Goal: Information Seeking & Learning: Learn about a topic

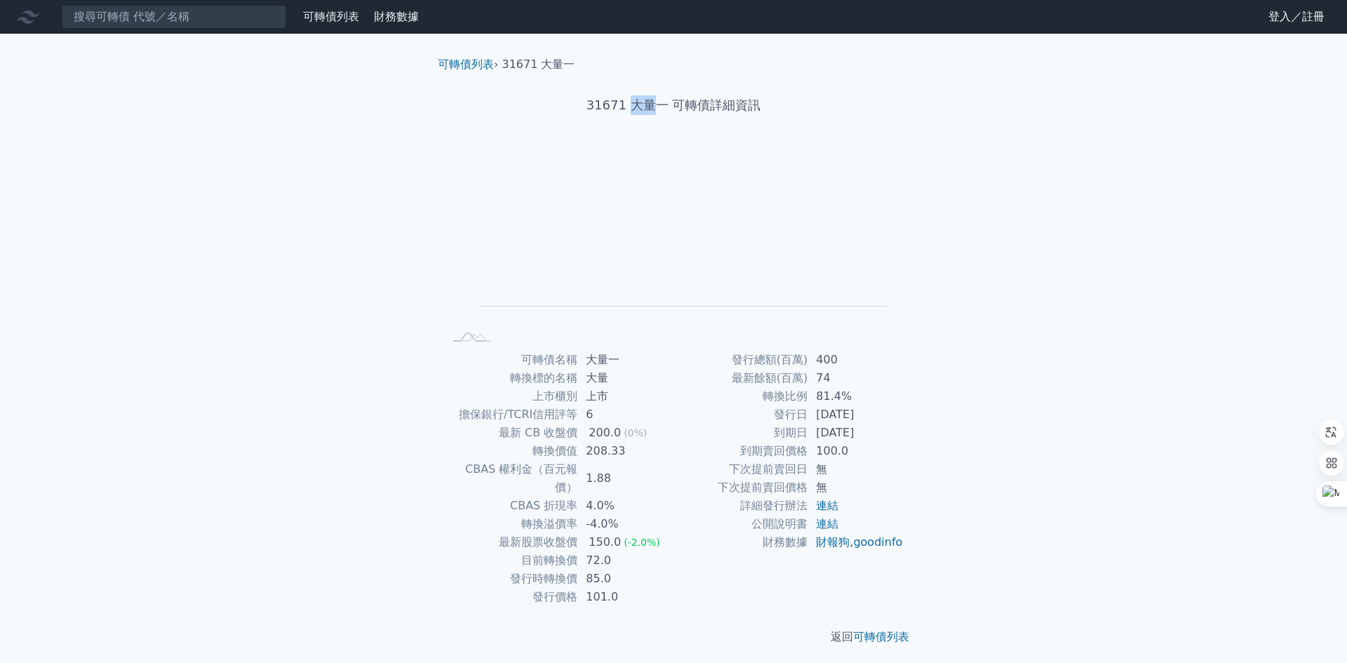
drag, startPoint x: 658, startPoint y: 104, endPoint x: 633, endPoint y: 103, distance: 24.6
click at [633, 103] on h1 "31671 大量一 可轉債詳細資訊" at bounding box center [673, 105] width 494 height 20
copy h1 "大量"
click at [223, 20] on input at bounding box center [174, 17] width 224 height 24
paste input "大量"
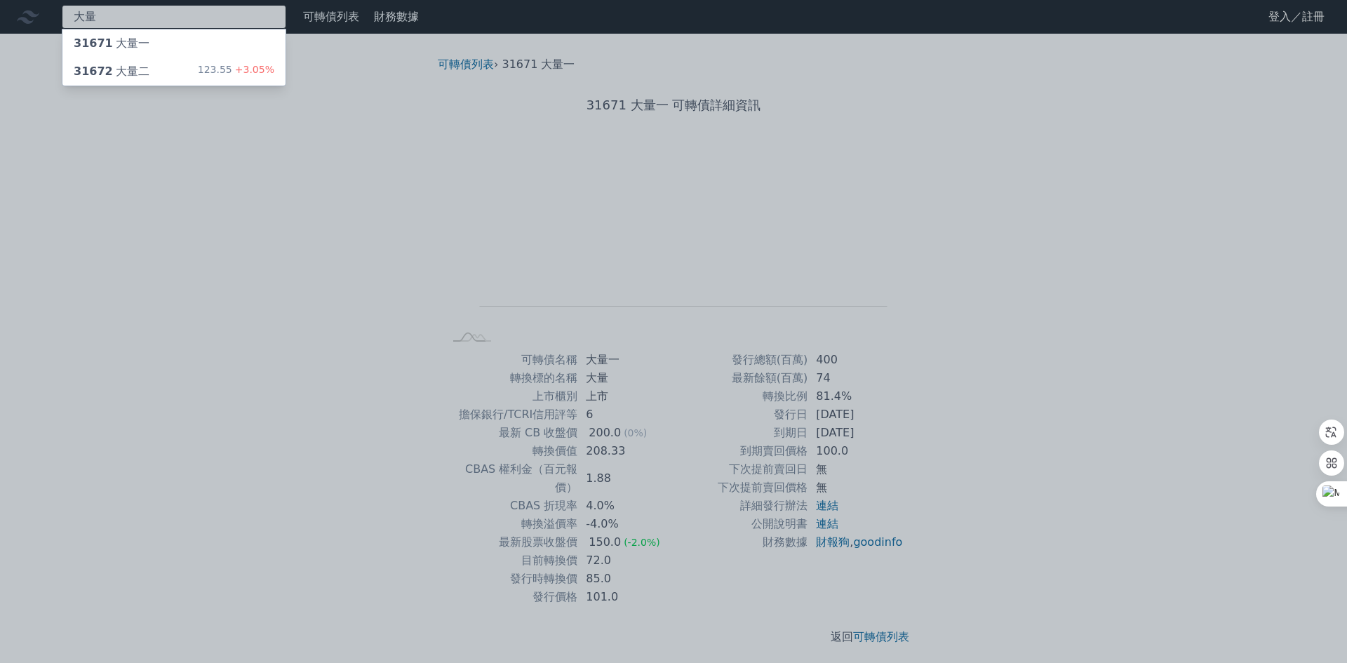
type input "大量"
click at [159, 69] on div "31672 大量二 123.55 +3.05%" at bounding box center [173, 72] width 223 height 28
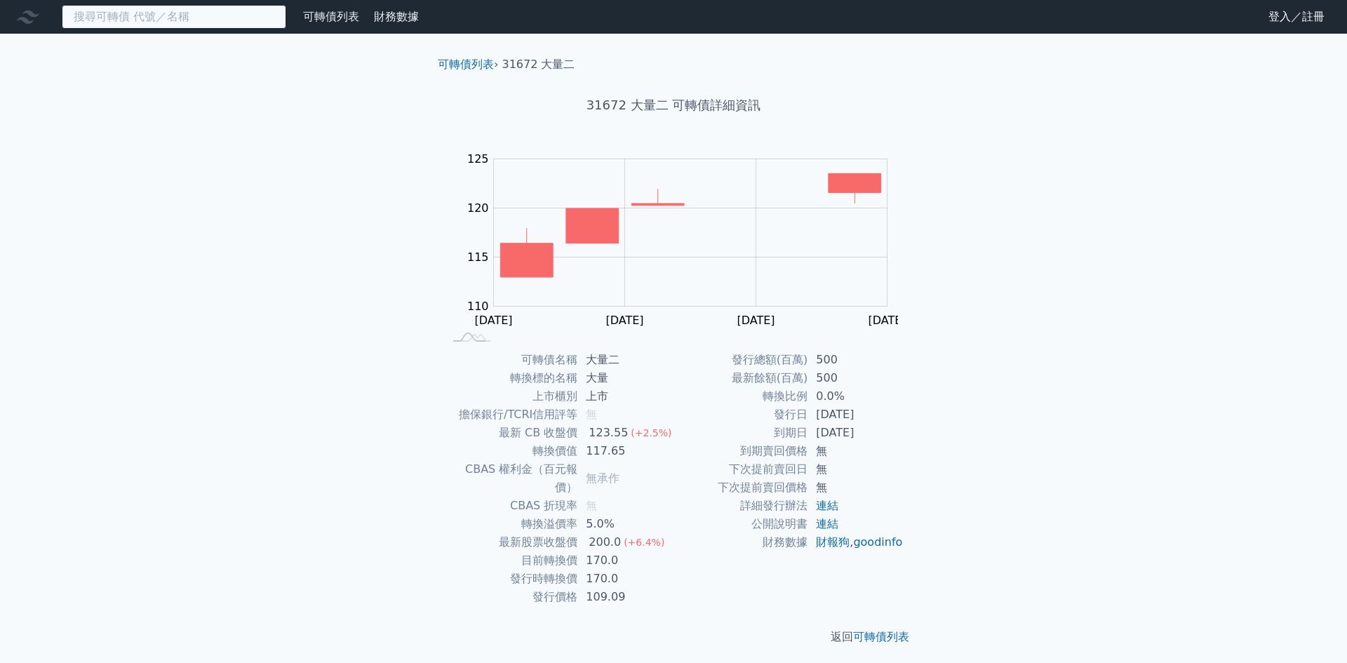
click at [181, 17] on input at bounding box center [174, 17] width 224 height 24
paste input "大量"
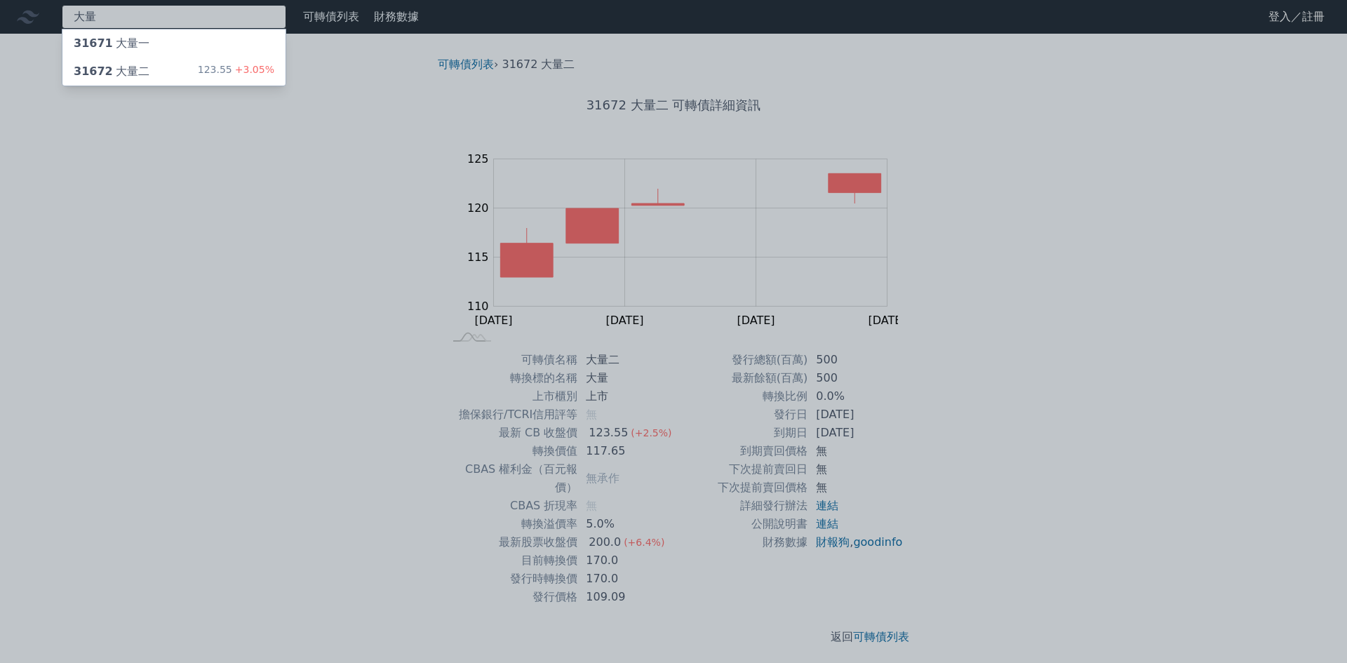
type input "大量"
click at [177, 38] on div "31671 大量一" at bounding box center [173, 43] width 223 height 28
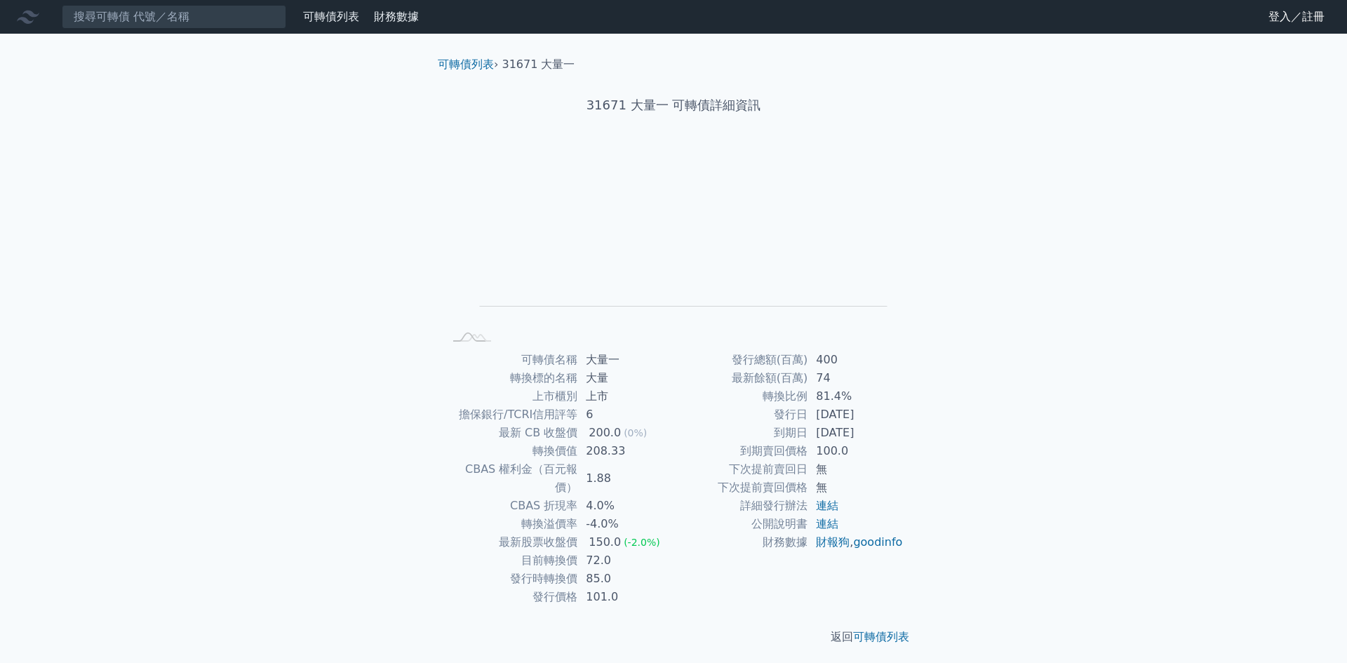
click at [626, 99] on h1 "31671 大量一 可轉債詳細資訊" at bounding box center [673, 105] width 494 height 20
click at [620, 100] on h1 "31671 大量一 可轉債詳細資訊" at bounding box center [673, 105] width 494 height 20
drag, startPoint x: 619, startPoint y: 100, endPoint x: 586, endPoint y: 100, distance: 32.3
click at [586, 100] on h1 "31671 大量一 可轉債詳細資訊" at bounding box center [673, 105] width 494 height 20
click at [634, 101] on h1 "31671 大量一 可轉債詳細資訊" at bounding box center [673, 105] width 494 height 20
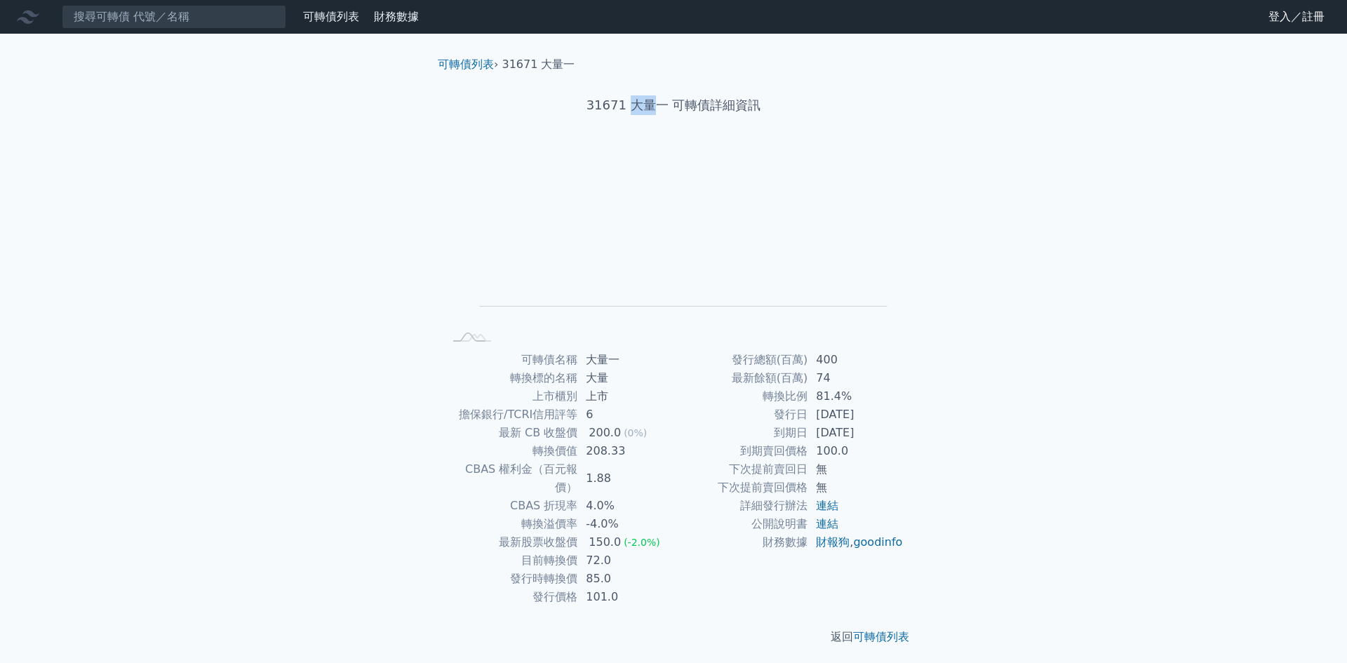
drag, startPoint x: 652, startPoint y: 105, endPoint x: 634, endPoint y: 104, distance: 17.6
click at [634, 104] on h1 "31671 大量一 可轉債詳細資訊" at bounding box center [673, 105] width 494 height 20
